Goal: Task Accomplishment & Management: Manage account settings

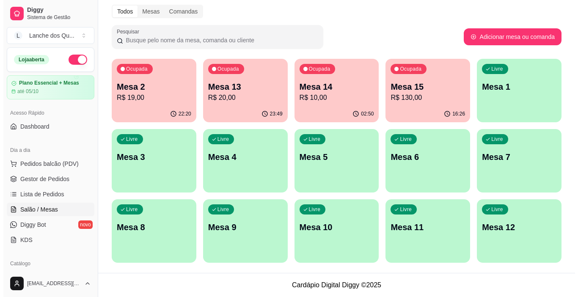
scroll to position [58, 0]
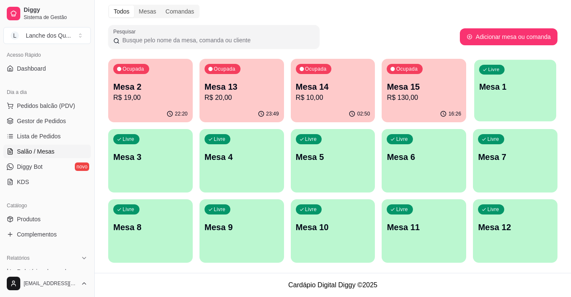
click at [517, 97] on div "Livre Mesa 1" at bounding box center [515, 86] width 82 height 52
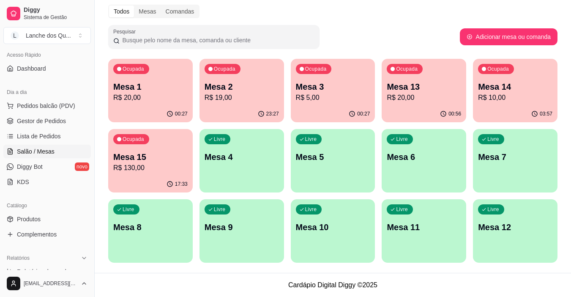
click at [262, 160] on p "Mesa 4" at bounding box center [242, 157] width 74 height 12
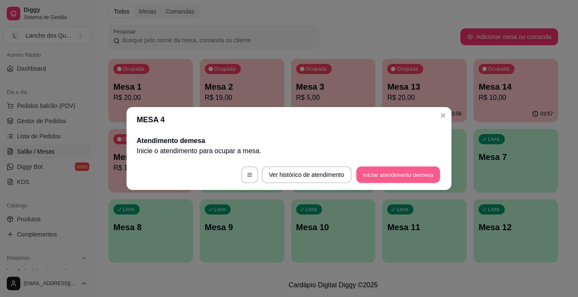
click at [389, 176] on button "Iniciar atendimento de mesa" at bounding box center [398, 175] width 84 height 16
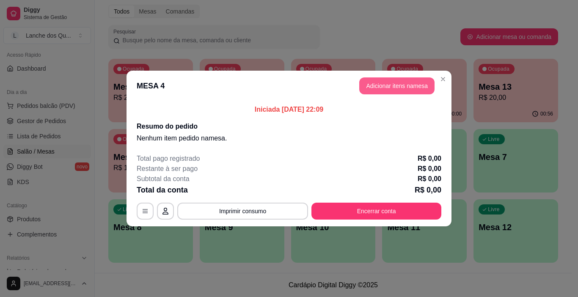
click at [411, 87] on button "Adicionar itens na mesa" at bounding box center [396, 85] width 75 height 17
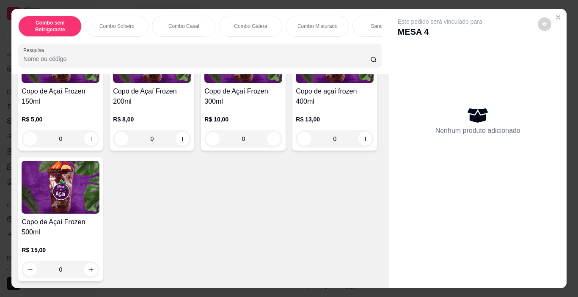
scroll to position [2660, 0]
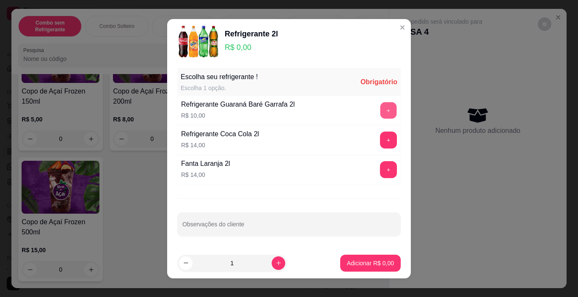
click at [380, 112] on button "+" at bounding box center [388, 110] width 16 height 16
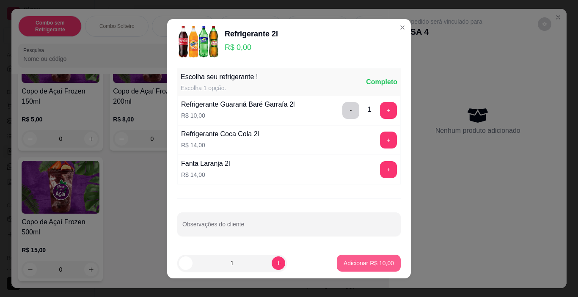
click at [370, 263] on p "Adicionar R$ 10,00" at bounding box center [368, 263] width 50 height 8
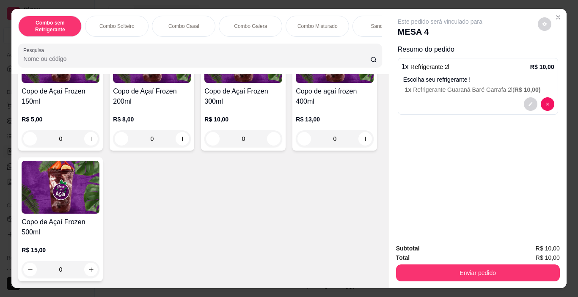
click at [463, 265] on button "Enviar pedido" at bounding box center [478, 272] width 164 height 17
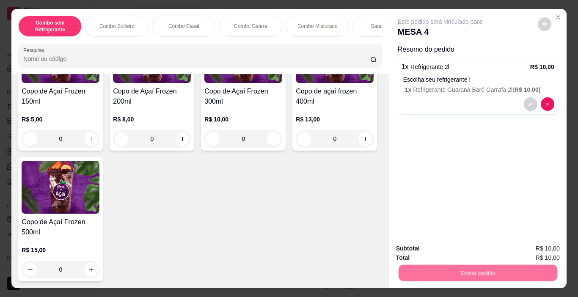
click at [438, 244] on div "Registrar cliente Enviar pedido" at bounding box center [474, 251] width 145 height 14
click at [466, 248] on button "Registrar cliente" at bounding box center [481, 249] width 56 height 16
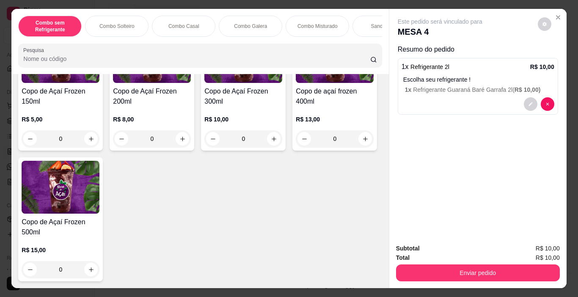
click at [456, 255] on div "Total R$ 10,00" at bounding box center [478, 257] width 164 height 9
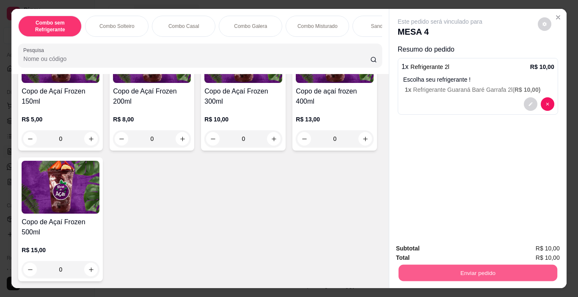
click at [459, 265] on button "Enviar pedido" at bounding box center [477, 273] width 159 height 16
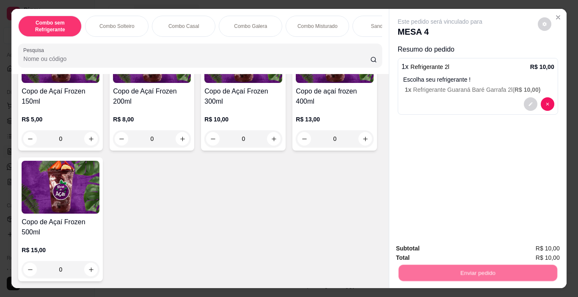
click at [545, 251] on button "Enviar pedido" at bounding box center [537, 249] width 47 height 16
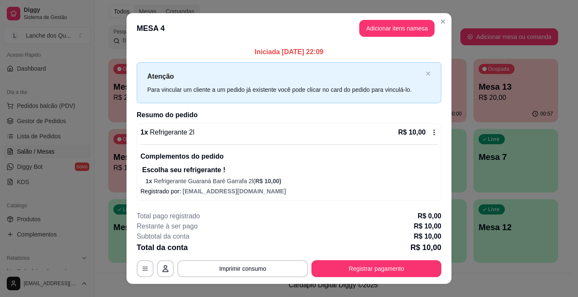
click at [368, 263] on button "Registrar pagamento" at bounding box center [376, 268] width 130 height 17
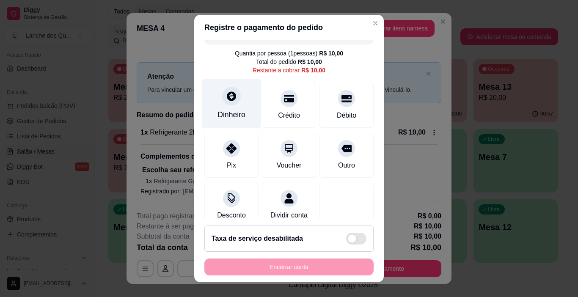
scroll to position [0, 0]
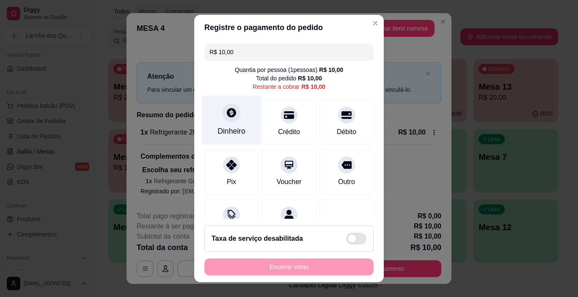
click at [233, 119] on div at bounding box center [231, 113] width 19 height 19
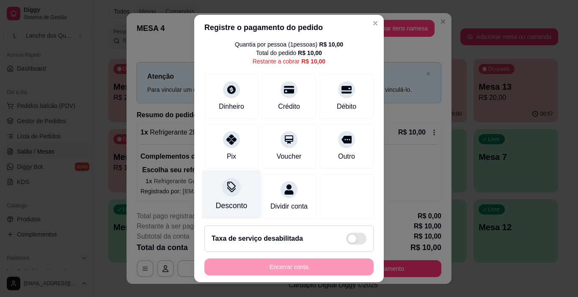
scroll to position [39, 0]
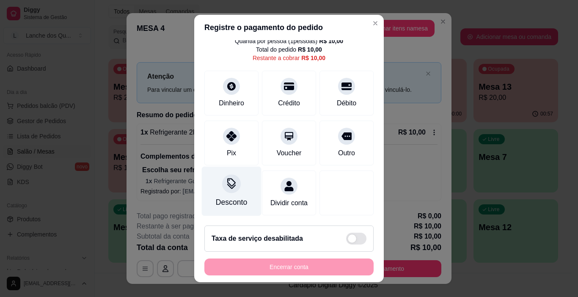
click at [227, 180] on div at bounding box center [231, 184] width 19 height 19
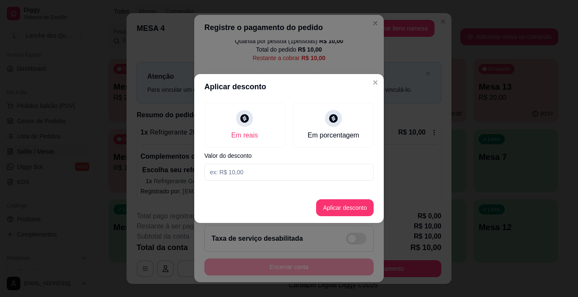
click at [240, 169] on input at bounding box center [288, 172] width 169 height 17
type input "0,50"
click at [345, 210] on button "Aplicar desconto" at bounding box center [345, 207] width 58 height 17
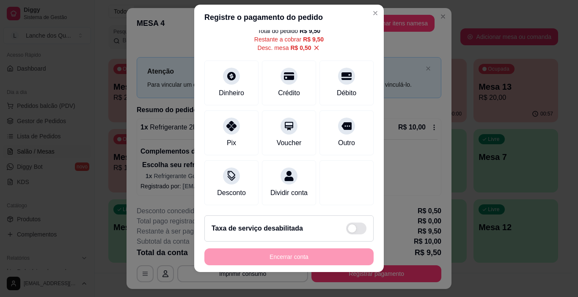
scroll to position [12, 0]
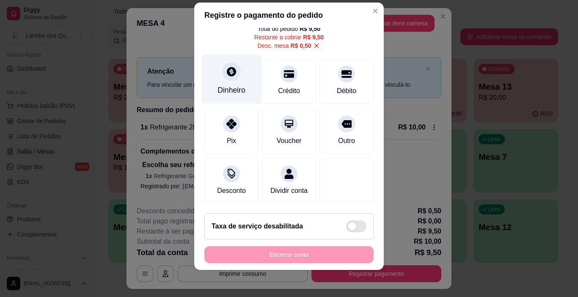
click at [225, 85] on div "Dinheiro" at bounding box center [231, 90] width 28 height 11
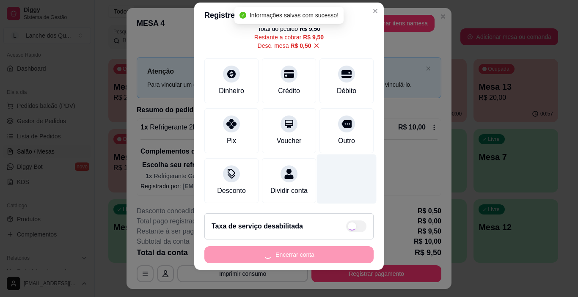
type input "R$ 0,00"
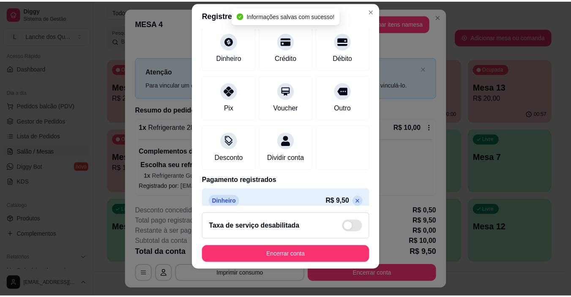
scroll to position [83, 0]
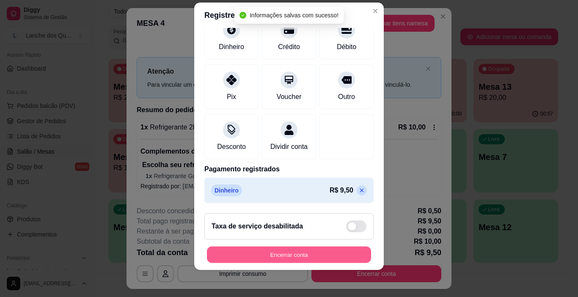
click at [338, 252] on button "Encerrar conta" at bounding box center [289, 254] width 164 height 16
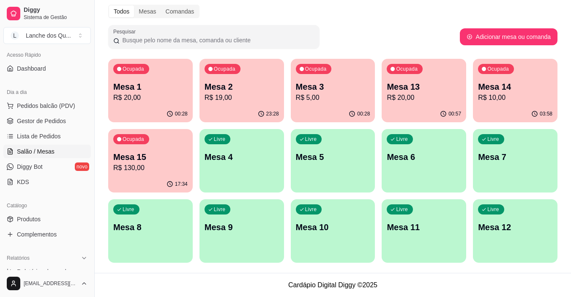
scroll to position [227, 0]
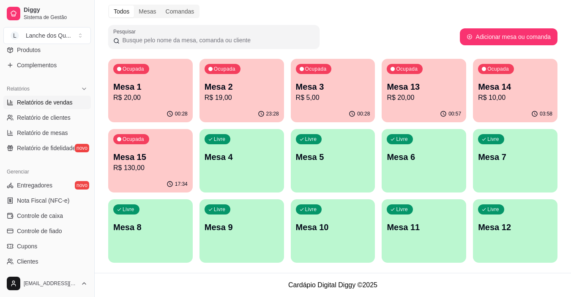
click at [53, 103] on span "Relatórios de vendas" at bounding box center [45, 102] width 56 height 8
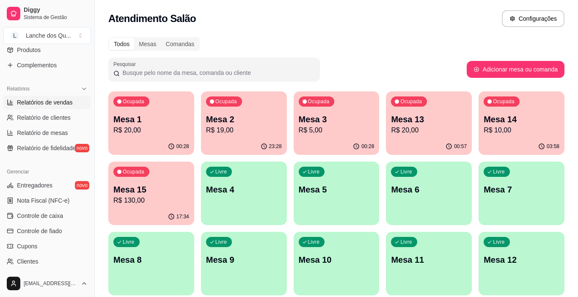
select select "ALL"
select select "0"
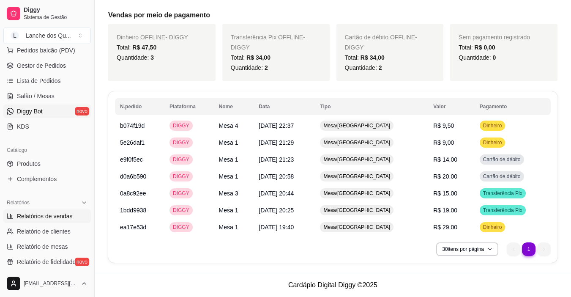
scroll to position [100, 0]
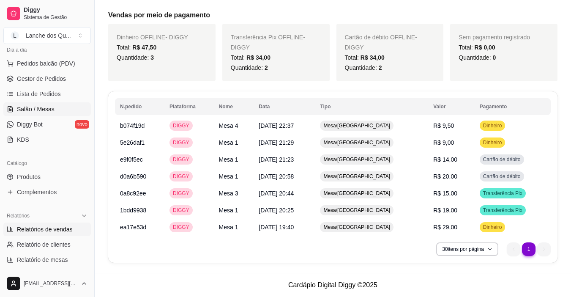
click at [46, 109] on span "Salão / Mesas" at bounding box center [36, 109] width 38 height 8
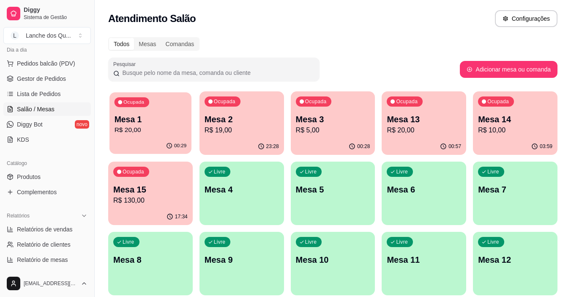
click at [136, 120] on p "Mesa 1" at bounding box center [151, 119] width 72 height 11
click at [167, 140] on div "00:29" at bounding box center [150, 146] width 85 height 16
click at [167, 132] on p "R$ 20,00" at bounding box center [150, 130] width 74 height 10
click at [220, 136] on div "Ocupada Mesa 2 R$ 19,00" at bounding box center [242, 114] width 85 height 47
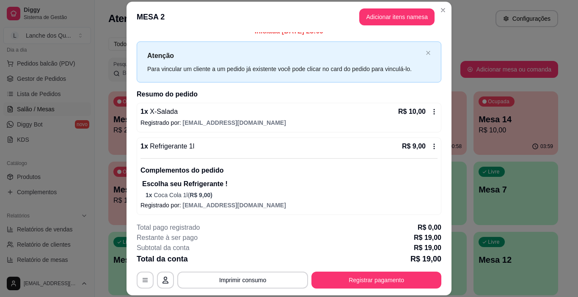
scroll to position [11, 0]
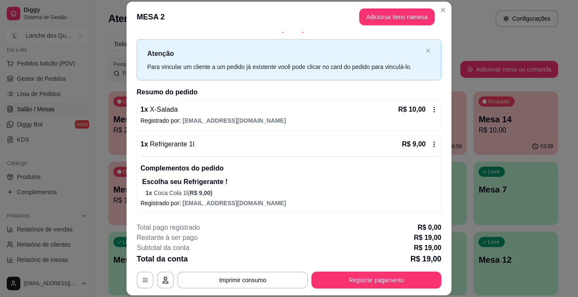
click at [428, 135] on div "1 x Refrigerante 1l R$ 9,00 Complementos do pedido Escolha seu Refrigerante ! 1…" at bounding box center [289, 173] width 304 height 77
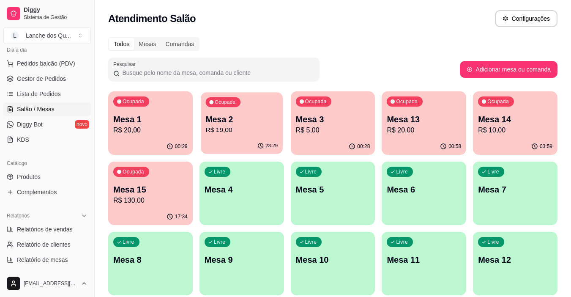
click at [234, 132] on p "R$ 19,00" at bounding box center [241, 130] width 72 height 10
click at [331, 120] on p "Mesa 3" at bounding box center [333, 119] width 74 height 12
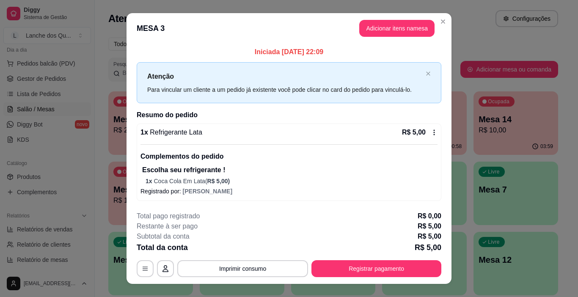
scroll to position [14, 0]
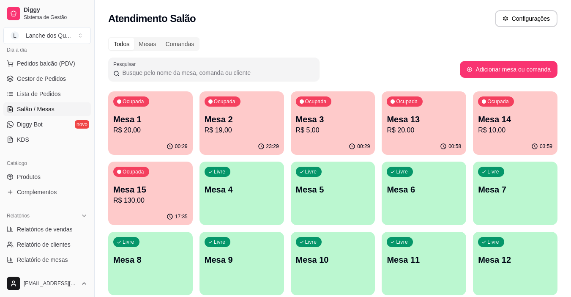
click at [418, 131] on p "R$ 20,00" at bounding box center [424, 130] width 74 height 10
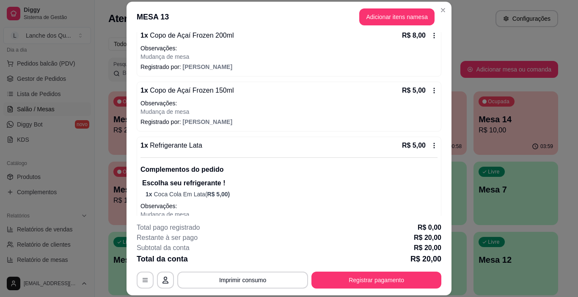
scroll to position [127, 0]
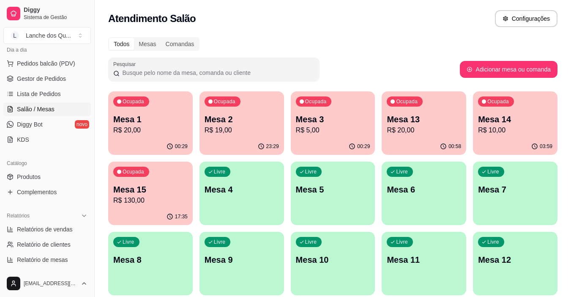
click at [501, 133] on p "R$ 10,00" at bounding box center [515, 130] width 74 height 10
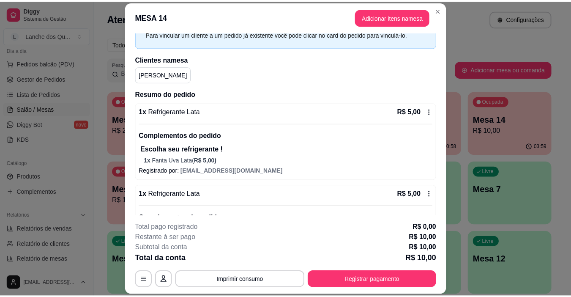
scroll to position [94, 0]
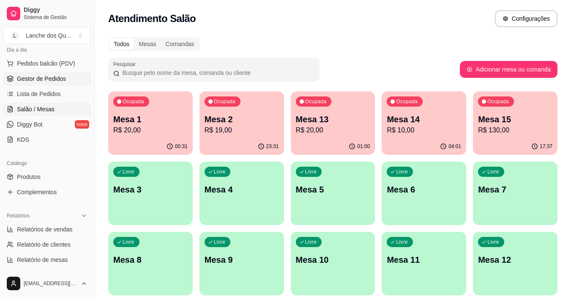
click at [55, 82] on span "Gestor de Pedidos" at bounding box center [41, 78] width 49 height 8
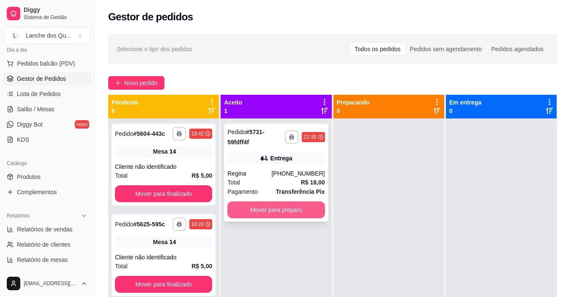
click at [289, 216] on button "Mover para preparo" at bounding box center [275, 209] width 97 height 17
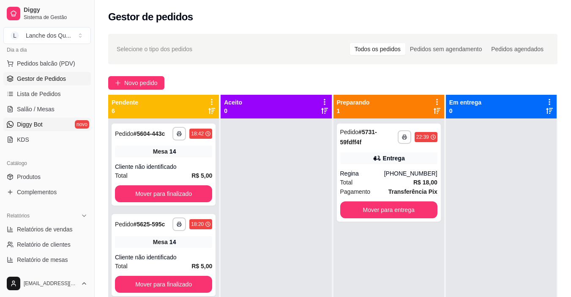
click at [49, 120] on link "Diggy Bot novo" at bounding box center [47, 125] width 88 height 14
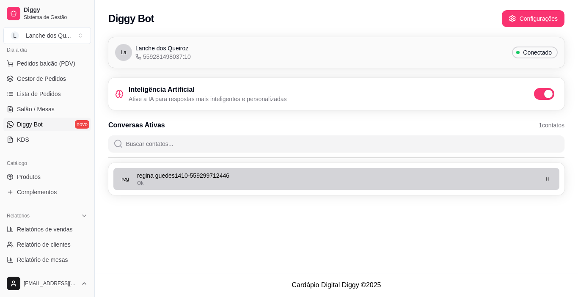
click at [174, 175] on p "regina guedes1410 - 559299712446" at bounding box center [337, 175] width 400 height 8
click at [209, 180] on div "Ok" at bounding box center [337, 183] width 400 height 7
click at [547, 178] on icon "button" at bounding box center [547, 178] width 5 height 5
click at [550, 178] on button "button" at bounding box center [547, 179] width 14 height 14
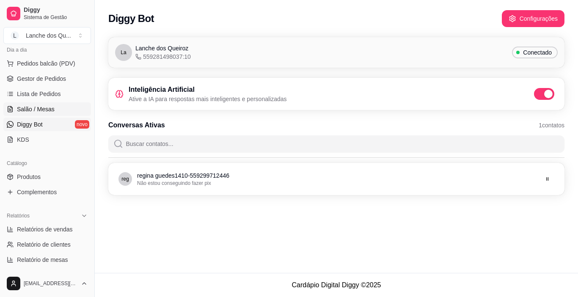
click at [47, 106] on span "Salão / Mesas" at bounding box center [36, 109] width 38 height 8
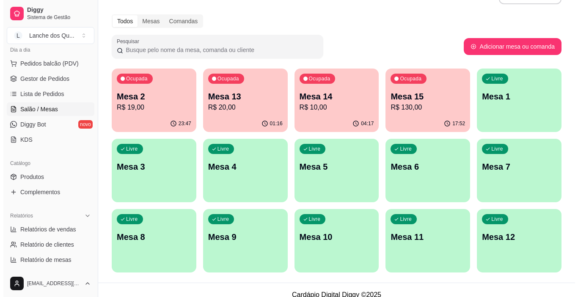
scroll to position [33, 0]
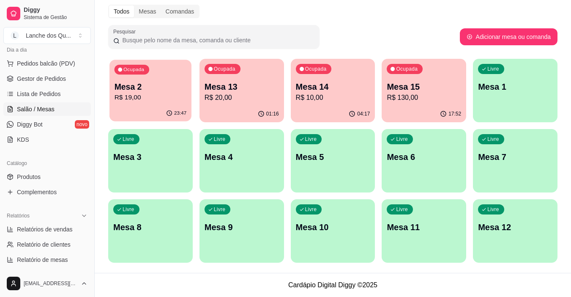
click at [152, 99] on p "R$ 19,00" at bounding box center [151, 98] width 72 height 10
click at [254, 97] on p "R$ 20,00" at bounding box center [241, 98] width 72 height 10
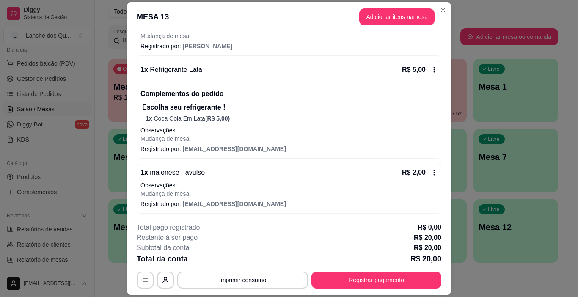
scroll to position [197, 0]
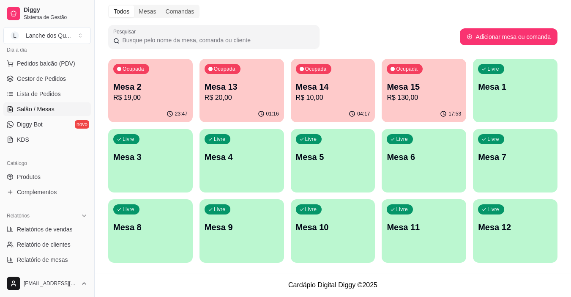
click at [331, 91] on p "Mesa 14" at bounding box center [333, 87] width 74 height 12
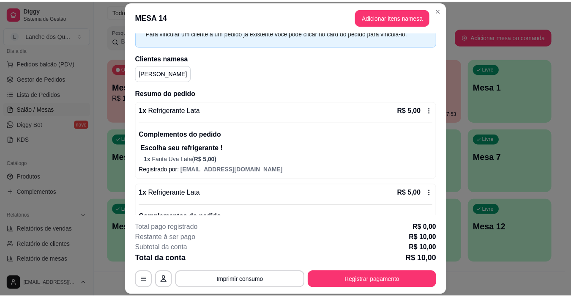
scroll to position [94, 0]
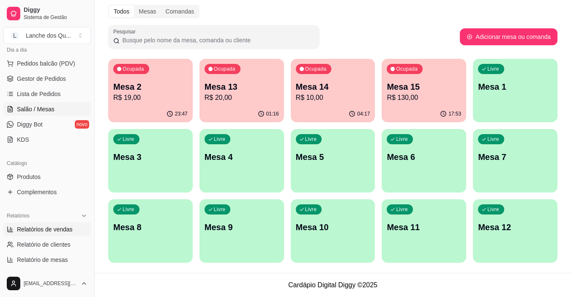
click at [33, 229] on span "Relatórios de vendas" at bounding box center [45, 229] width 56 height 8
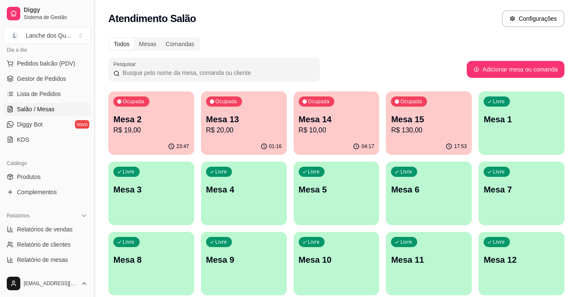
select select "ALL"
select select "0"
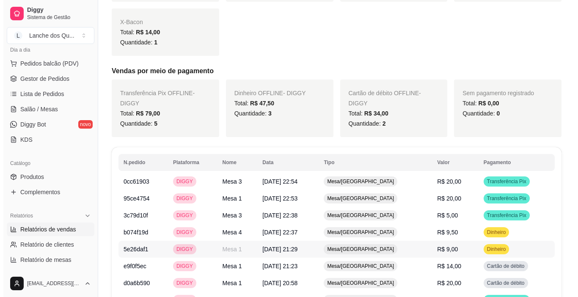
scroll to position [296, 0]
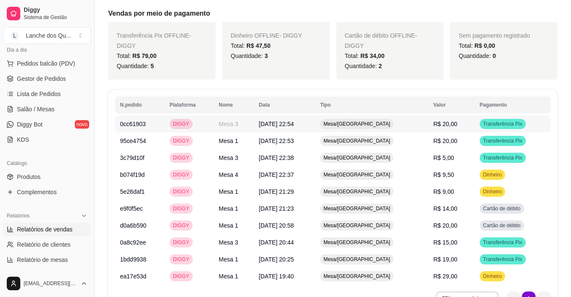
click at [483, 123] on span "Transferência Pix" at bounding box center [503, 123] width 43 height 7
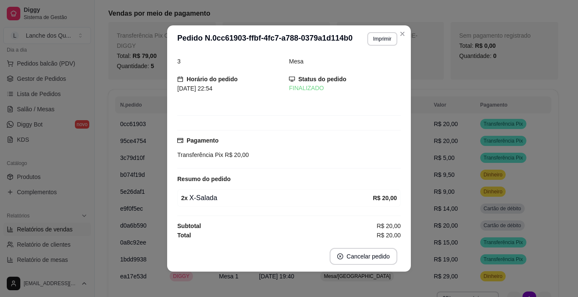
scroll to position [11, 0]
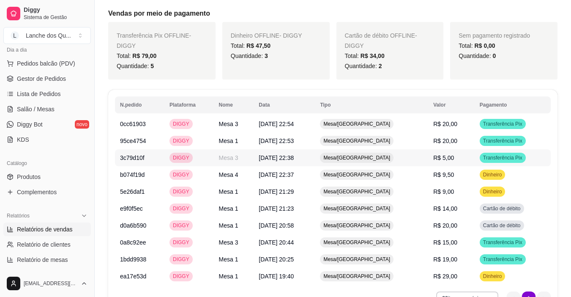
click at [451, 141] on span "R$ 20,00" at bounding box center [445, 140] width 24 height 7
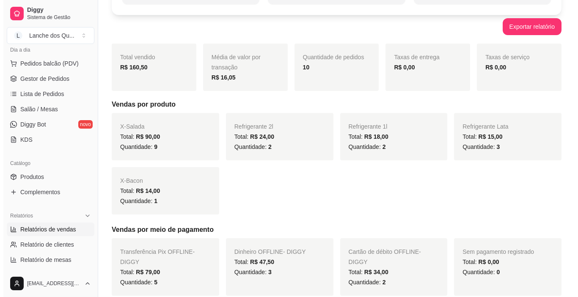
scroll to position [0, 0]
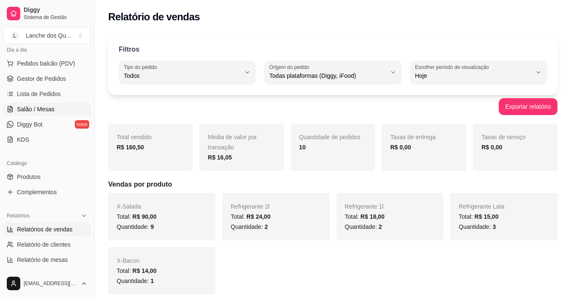
click at [48, 106] on span "Salão / Mesas" at bounding box center [36, 109] width 38 height 8
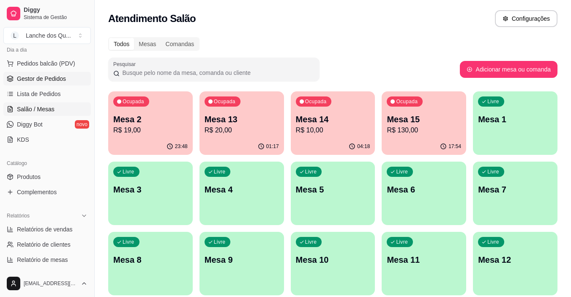
click at [54, 77] on span "Gestor de Pedidos" at bounding box center [41, 78] width 49 height 8
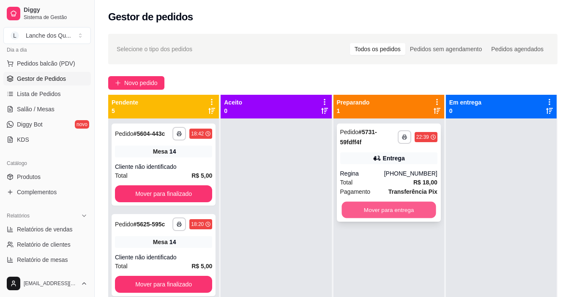
click at [386, 215] on button "Mover para entrega" at bounding box center [389, 210] width 94 height 16
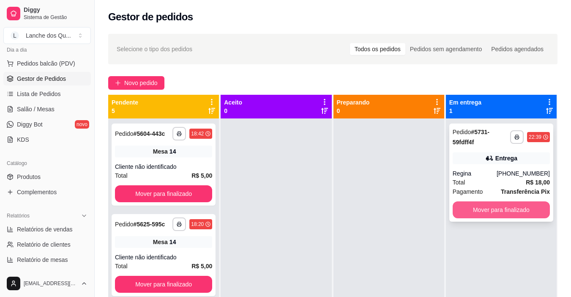
click at [491, 207] on button "Mover para finalizado" at bounding box center [501, 209] width 97 height 17
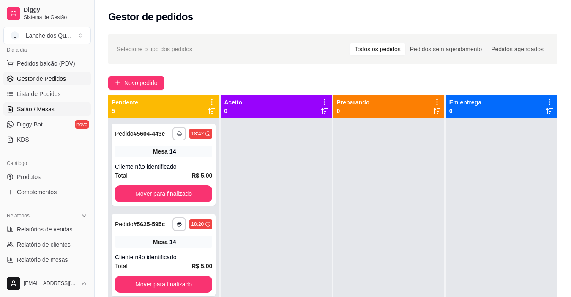
click at [53, 112] on link "Salão / Mesas" at bounding box center [47, 109] width 88 height 14
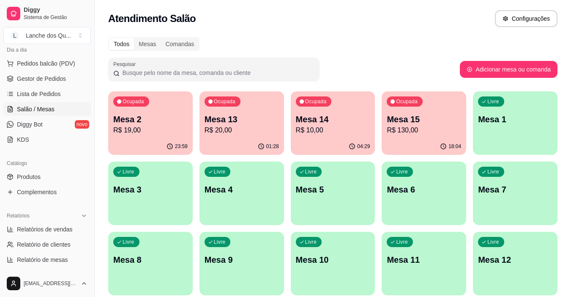
click at [509, 116] on p "Mesa 1" at bounding box center [515, 119] width 74 height 12
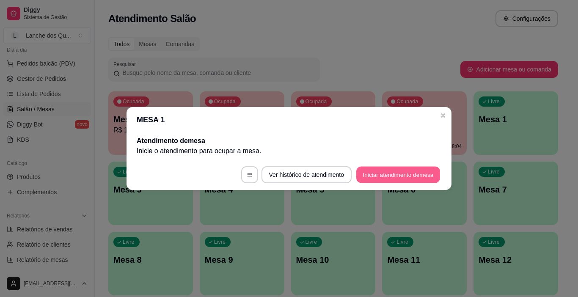
click at [399, 173] on button "Iniciar atendimento de mesa" at bounding box center [398, 175] width 84 height 16
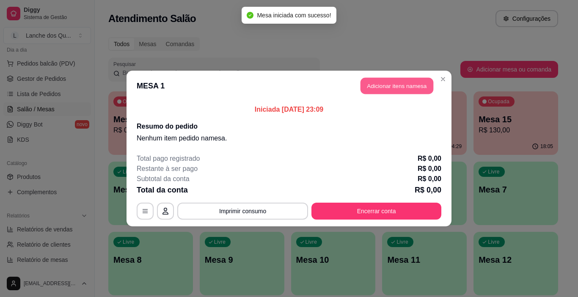
click at [394, 90] on button "Adicionar itens na mesa" at bounding box center [396, 86] width 73 height 16
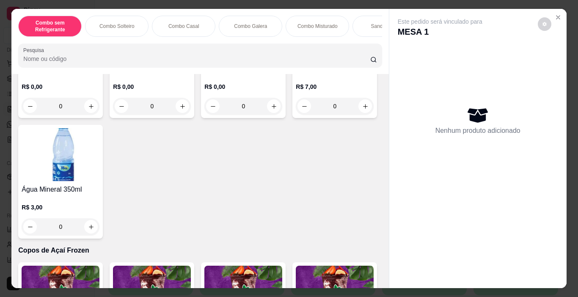
scroll to position [2029, 0]
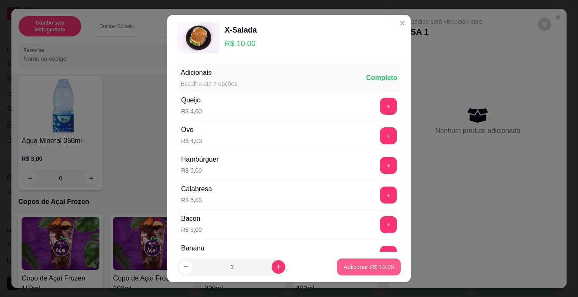
click at [364, 267] on p "Adicionar R$ 10,00" at bounding box center [368, 267] width 50 height 8
type input "1"
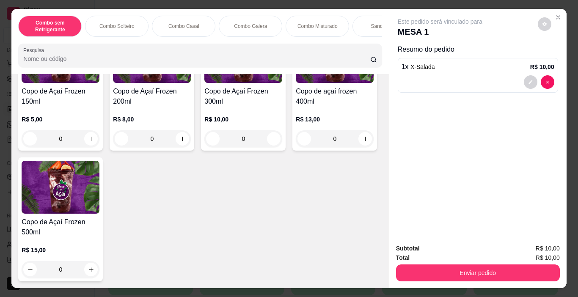
scroll to position [2621, 0]
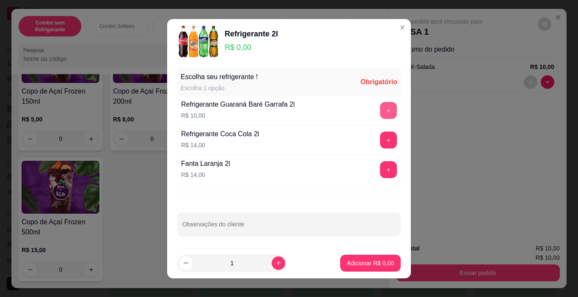
click at [381, 109] on button "+" at bounding box center [388, 110] width 17 height 17
click at [364, 267] on button "Adicionar R$ 10,00" at bounding box center [368, 263] width 62 height 16
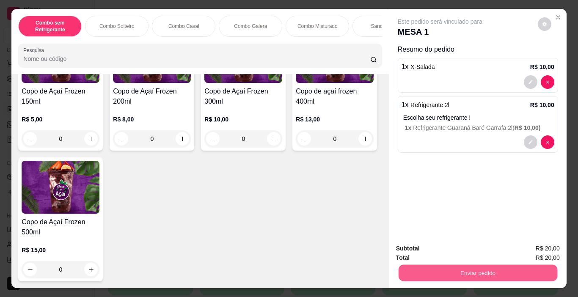
click at [450, 276] on button "Enviar pedido" at bounding box center [477, 273] width 159 height 16
click at [531, 249] on button "Enviar pedido" at bounding box center [537, 249] width 48 height 16
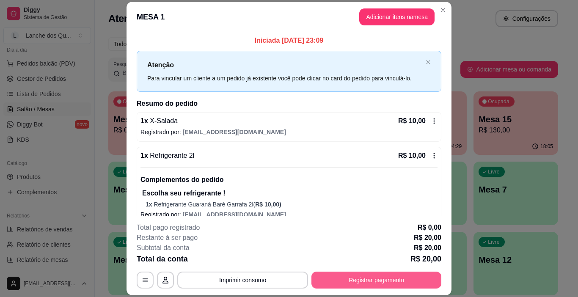
click at [354, 276] on button "Registrar pagamento" at bounding box center [376, 279] width 130 height 17
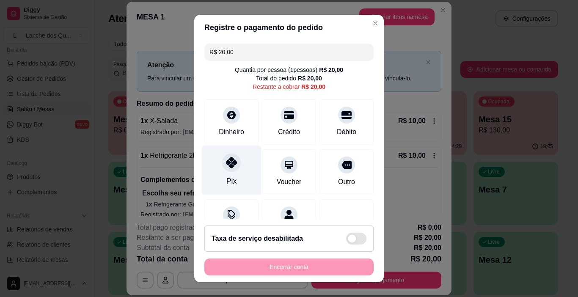
click at [230, 170] on div "Pix" at bounding box center [232, 169] width 60 height 49
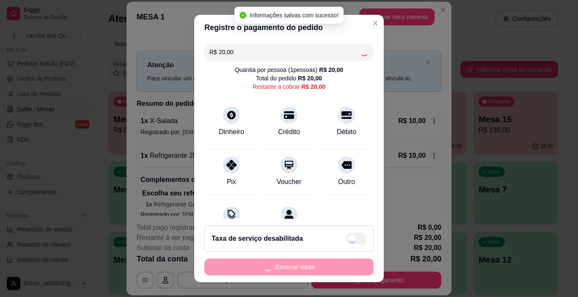
type input "R$ 0,00"
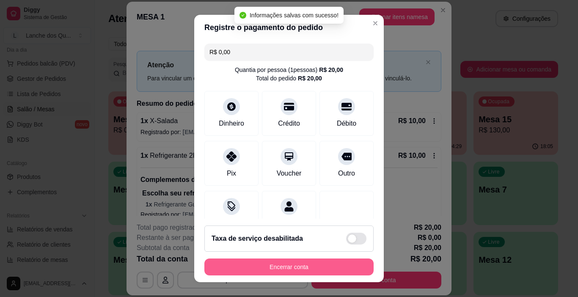
click at [286, 267] on button "Encerrar conta" at bounding box center [288, 266] width 169 height 17
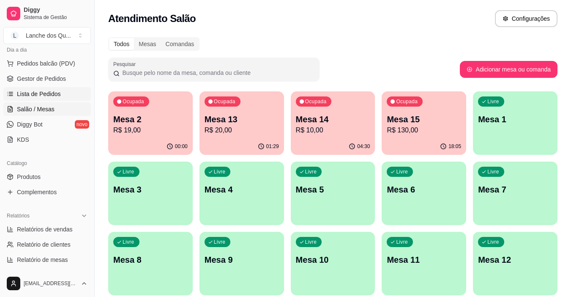
click at [48, 95] on span "Lista de Pedidos" at bounding box center [39, 94] width 44 height 8
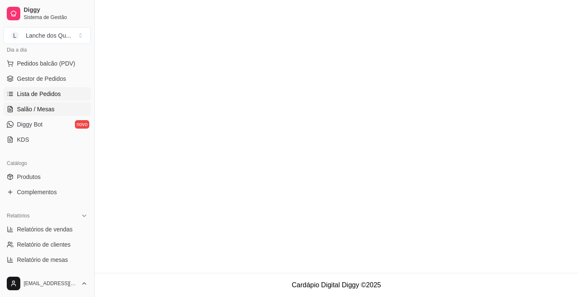
click at [46, 106] on span "Salão / Mesas" at bounding box center [36, 109] width 38 height 8
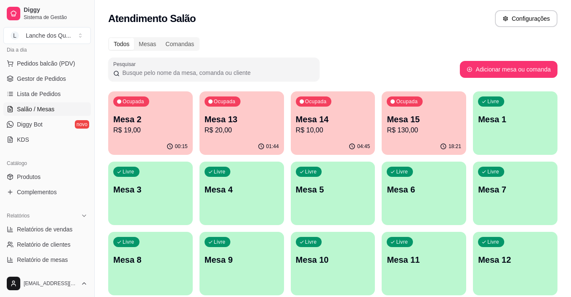
click at [165, 131] on p "R$ 19,00" at bounding box center [150, 130] width 74 height 10
click at [260, 130] on p "R$ 20,00" at bounding box center [241, 130] width 72 height 10
click at [348, 115] on p "Mesa 14" at bounding box center [333, 119] width 74 height 12
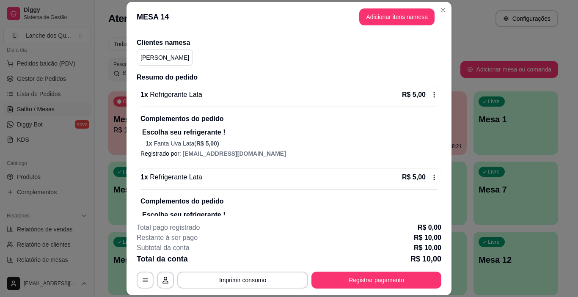
scroll to position [94, 0]
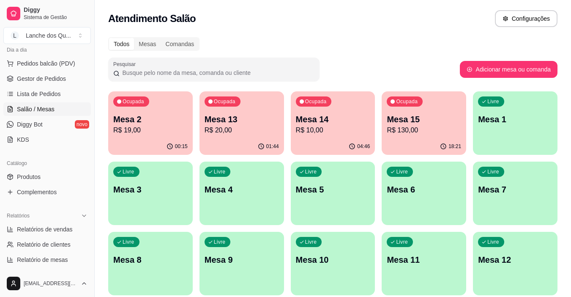
click at [440, 125] on p "R$ 130,00" at bounding box center [424, 130] width 74 height 10
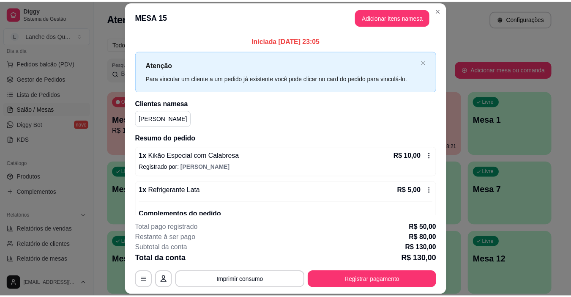
scroll to position [254, 0]
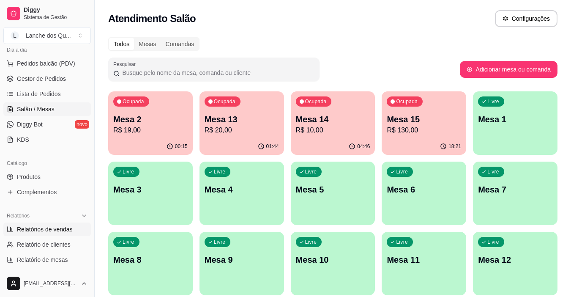
click at [51, 225] on span "Relatórios de vendas" at bounding box center [45, 229] width 56 height 8
select select "ALL"
select select "0"
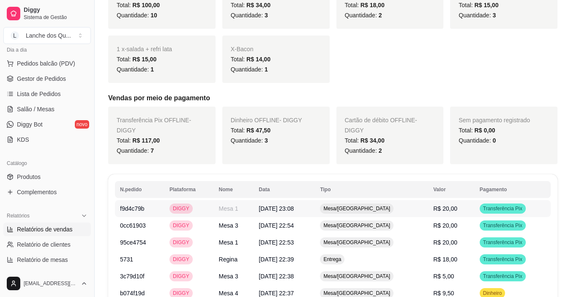
scroll to position [379, 0]
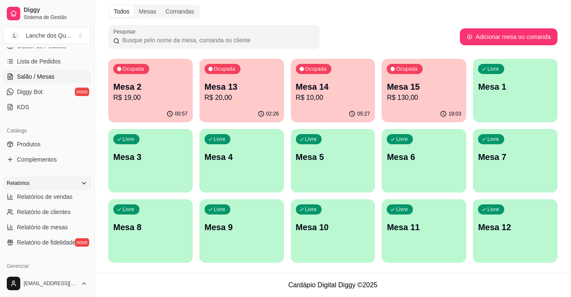
scroll to position [169, 0]
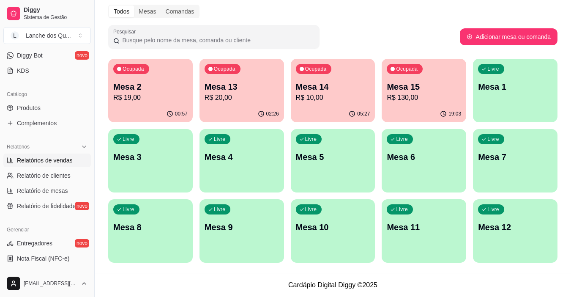
click at [47, 158] on span "Relatórios de vendas" at bounding box center [45, 160] width 56 height 8
select select "ALL"
select select "0"
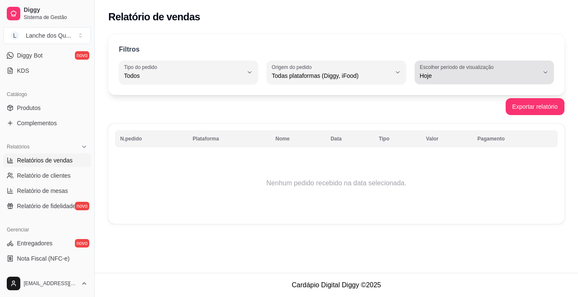
click at [479, 76] on span "Hoje" at bounding box center [478, 75] width 119 height 8
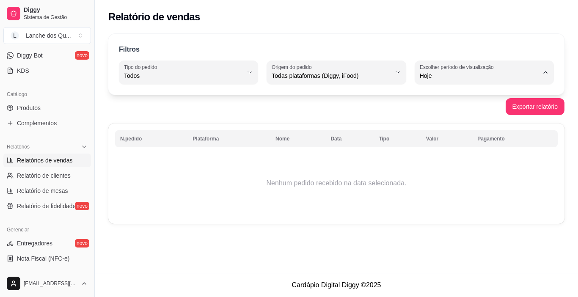
click at [437, 109] on span "Ontem" at bounding box center [480, 110] width 112 height 8
type input "1"
select select "1"
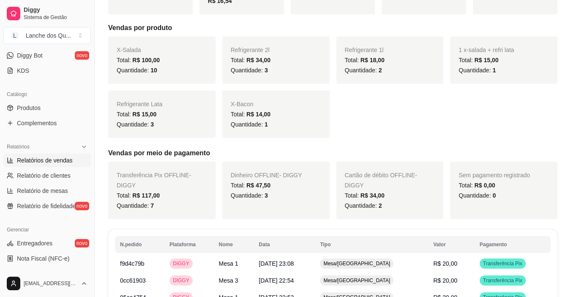
scroll to position [169, 0]
